Goal: Book appointment/travel/reservation

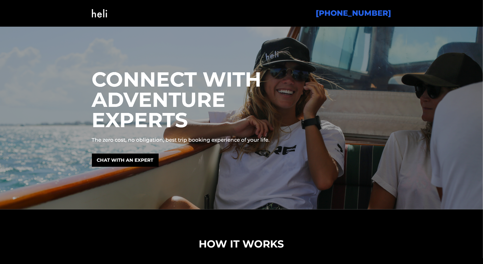
click at [30, 40] on div at bounding box center [241, 118] width 483 height 183
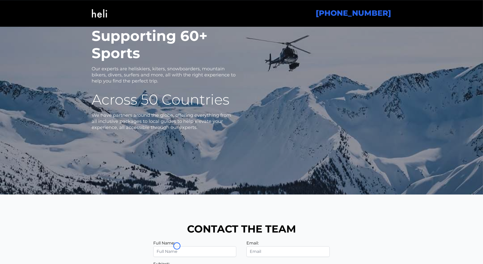
scroll to position [981, 0]
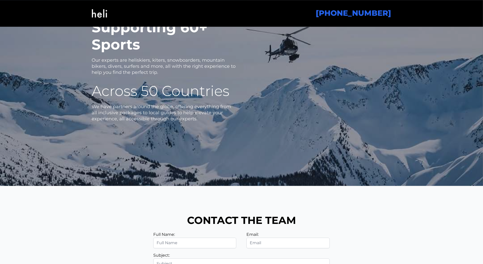
click at [30, 40] on div at bounding box center [241, 80] width 483 height 211
click at [36, 45] on div at bounding box center [241, 80] width 483 height 211
click at [40, 39] on div at bounding box center [241, 80] width 483 height 211
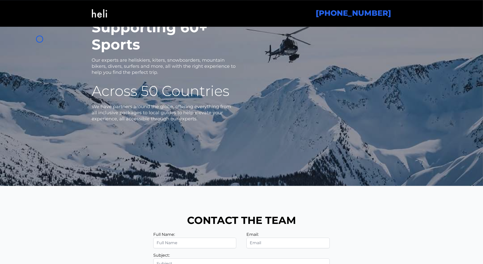
scroll to position [847, 0]
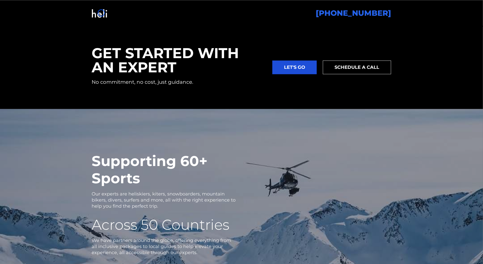
click at [101, 13] on img at bounding box center [99, 13] width 15 height 21
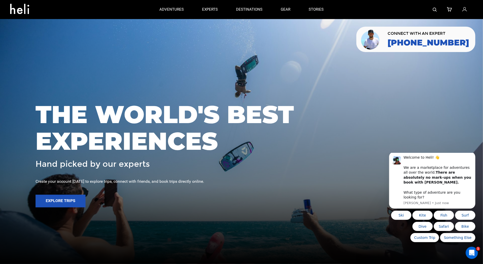
click at [45, 30] on div at bounding box center [241, 132] width 483 height 264
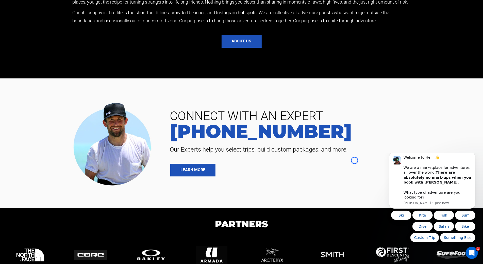
scroll to position [1175, 0]
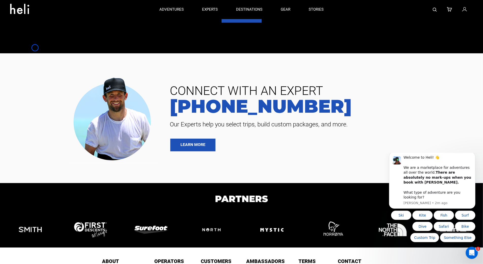
scroll to position [216, 0]
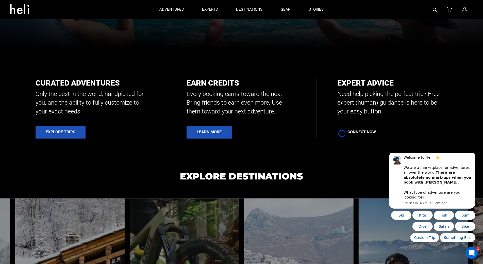
click at [342, 133] on link "Connect Now" at bounding box center [361, 132] width 49 height 13
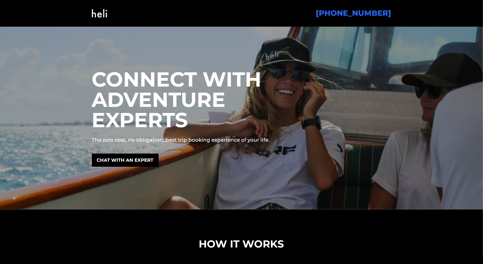
click at [342, 133] on div "CONNECT WITH ADVENTURE EXPERTS The zero cost, no obligation, best trip booking …" at bounding box center [241, 118] width 309 height 126
click at [30, 43] on div at bounding box center [241, 118] width 483 height 183
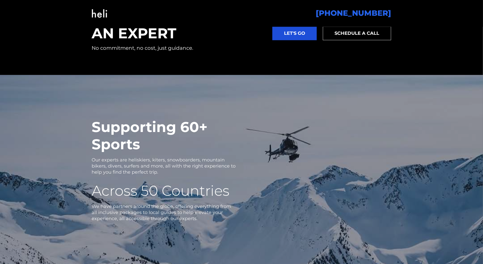
scroll to position [897, 0]
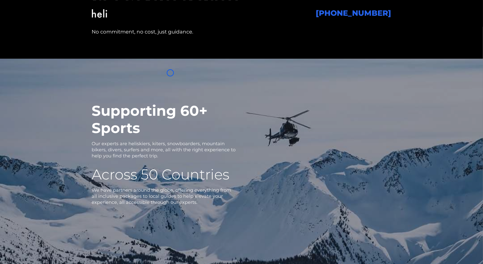
click at [30, 43] on section "GET STARTED WITH AN EXPERT No commitment, no cost, just guidance. LET'S GO SCHE…" at bounding box center [241, 16] width 483 height 83
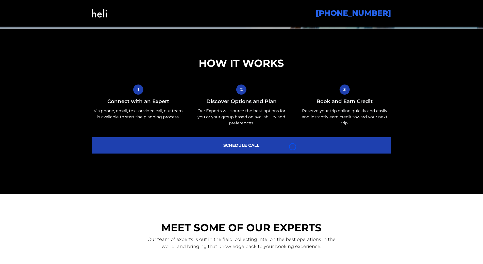
click at [292, 147] on link "SCHEDULE CALL" at bounding box center [241, 145] width 299 height 16
